Goal: Task Accomplishment & Management: Manage account settings

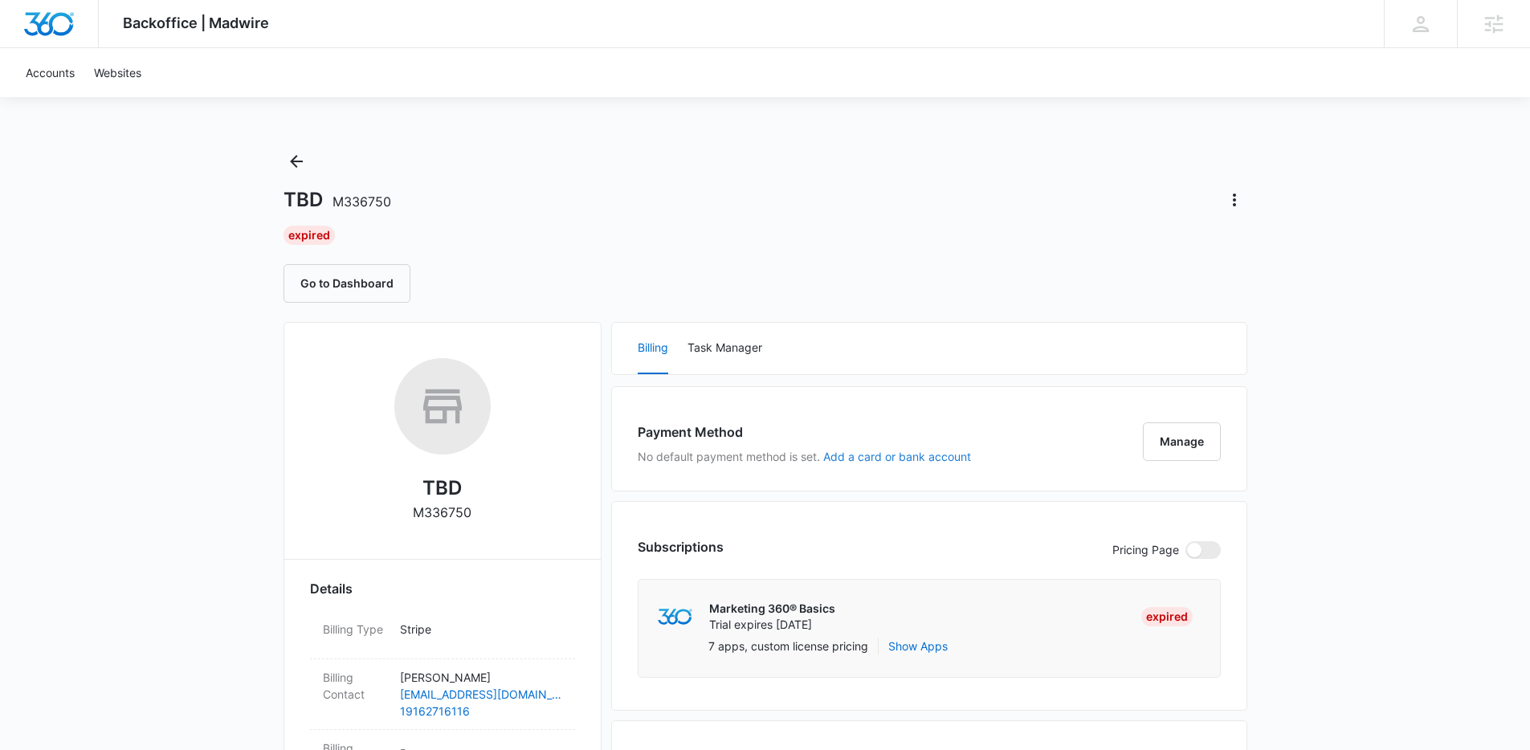
click at [852, 460] on button "Add a card or bank account" at bounding box center [897, 456] width 148 height 11
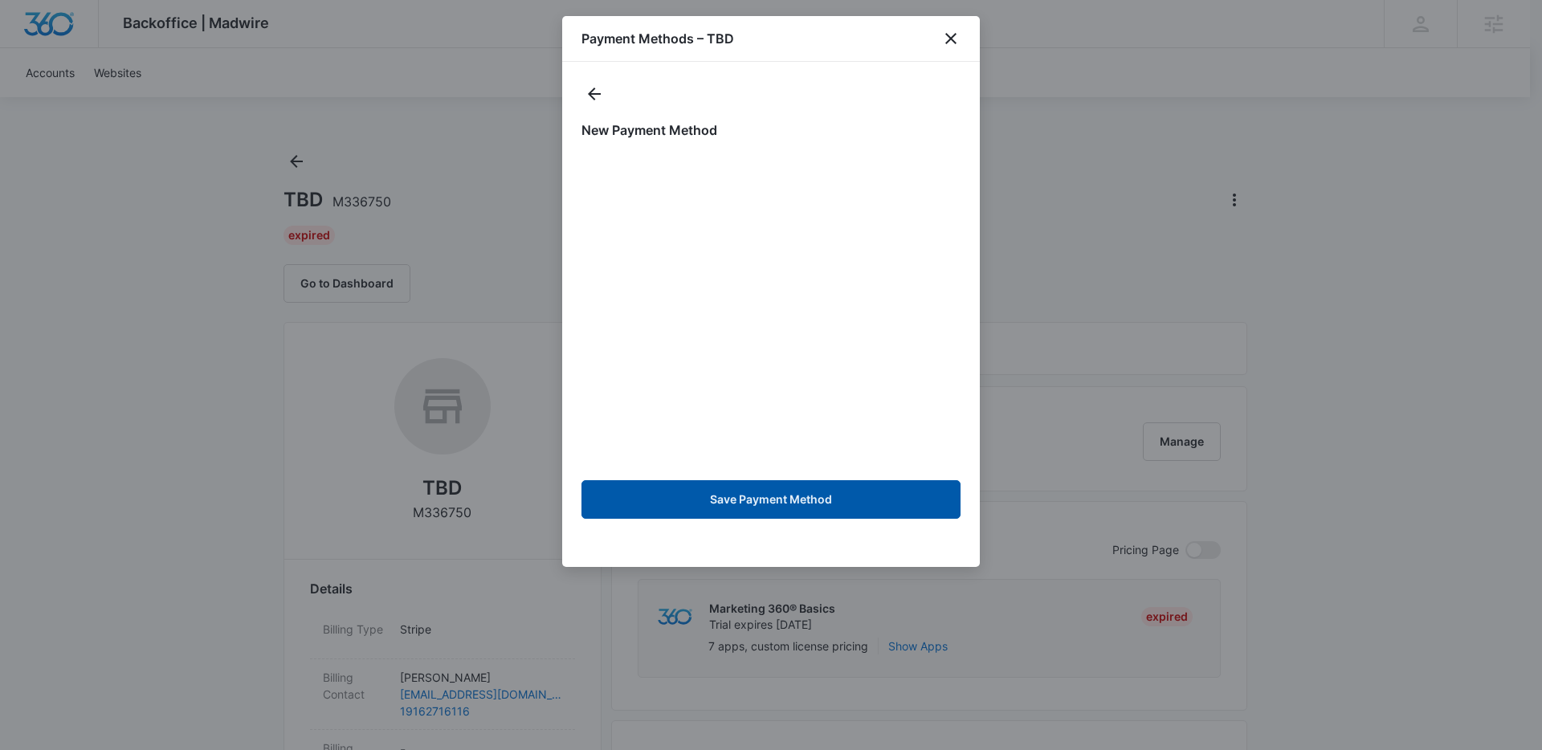
click at [822, 506] on button "Save Payment Method" at bounding box center [770, 499] width 379 height 39
